Goal: Information Seeking & Learning: Learn about a topic

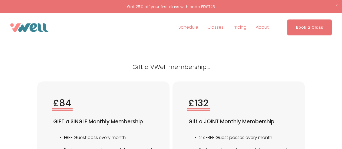
scroll to position [2137, 0]
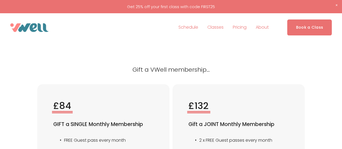
click at [270, 24] on div "Book a Class" at bounding box center [300, 27] width 63 height 16
click at [0, 0] on span "Our Team" at bounding box center [0, 0] width 0 height 0
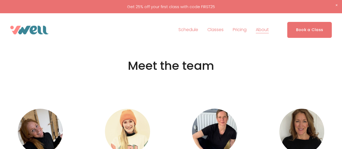
click at [0, 0] on span "The Studio" at bounding box center [0, 0] width 0 height 0
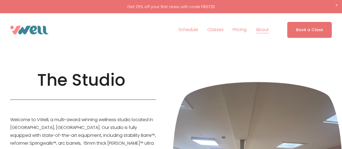
click at [242, 31] on link "Pricing" at bounding box center [240, 30] width 14 height 9
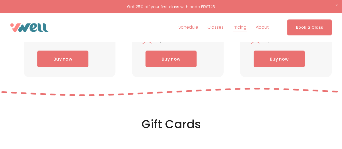
scroll to position [1714, 0]
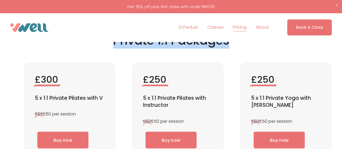
drag, startPoint x: 109, startPoint y: 64, endPoint x: 237, endPoint y: 70, distance: 128.1
click at [237, 48] on h2 "Private 1:1 Packages" at bounding box center [171, 40] width 322 height 15
drag, startPoint x: 232, startPoint y: 67, endPoint x: 114, endPoint y: 68, distance: 118.0
click at [114, 48] on h2 "Private 1:1 Packages" at bounding box center [171, 40] width 322 height 15
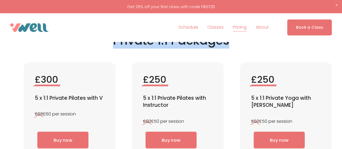
click at [113, 48] on h2 "Private 1:1 Packages" at bounding box center [171, 40] width 322 height 15
drag, startPoint x: 117, startPoint y: 65, endPoint x: 264, endPoint y: 64, distance: 146.4
click at [270, 48] on h2 "Private 1:1 Packages" at bounding box center [171, 40] width 322 height 15
click at [236, 48] on h2 "Private 1:1 Packages" at bounding box center [171, 40] width 322 height 15
drag, startPoint x: 235, startPoint y: 68, endPoint x: 119, endPoint y: 66, distance: 116.6
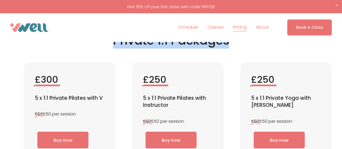
click at [119, 48] on h2 "Private 1:1 Packages" at bounding box center [171, 40] width 322 height 15
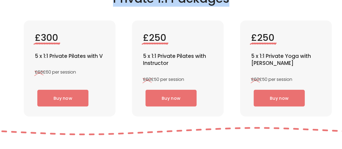
scroll to position [1795, 0]
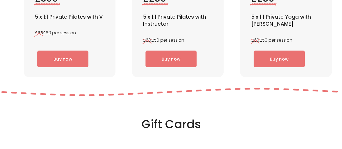
click at [119, 62] on div "Private 1:1 Packages £300 5 x 1:1 Private Pilates with V £65 £60 per session Bu…" at bounding box center [171, 10] width 342 height 136
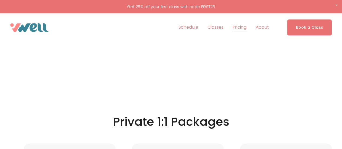
scroll to position [1416, 0]
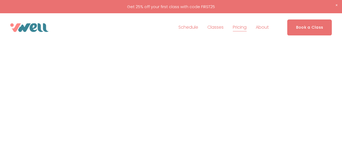
click at [263, 27] on span "About" at bounding box center [262, 28] width 13 height 8
click at [0, 0] on span "Our Team" at bounding box center [0, 0] width 0 height 0
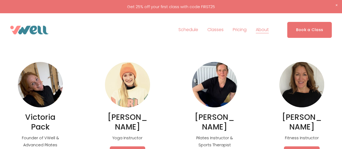
scroll to position [81, 0]
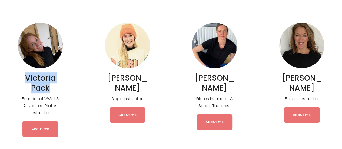
drag, startPoint x: 52, startPoint y: 90, endPoint x: 23, endPoint y: 74, distance: 32.6
click at [23, 74] on h2 "Victoria Pack" at bounding box center [40, 83] width 45 height 20
copy h2 "Victoria Pack"
